Goal: Navigation & Orientation: Find specific page/section

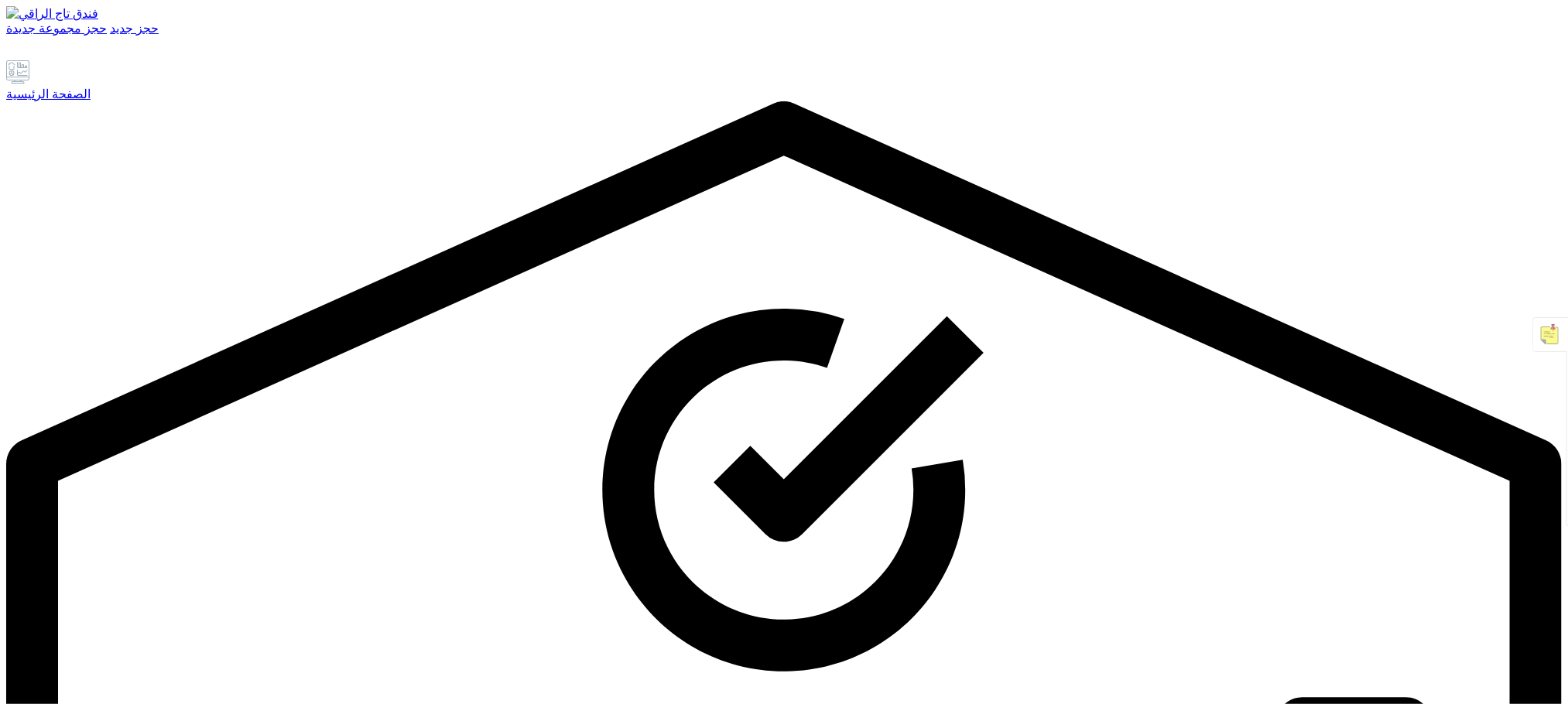
click at [29, 83] on icon at bounding box center [17, 72] width 23 height 23
click at [71, 60] on link at bounding box center [61, 53] width 17 height 13
click at [65, 101] on font "الصفحة الرئيسية" at bounding box center [47, 94] width 84 height 13
